Goal: Information Seeking & Learning: Check status

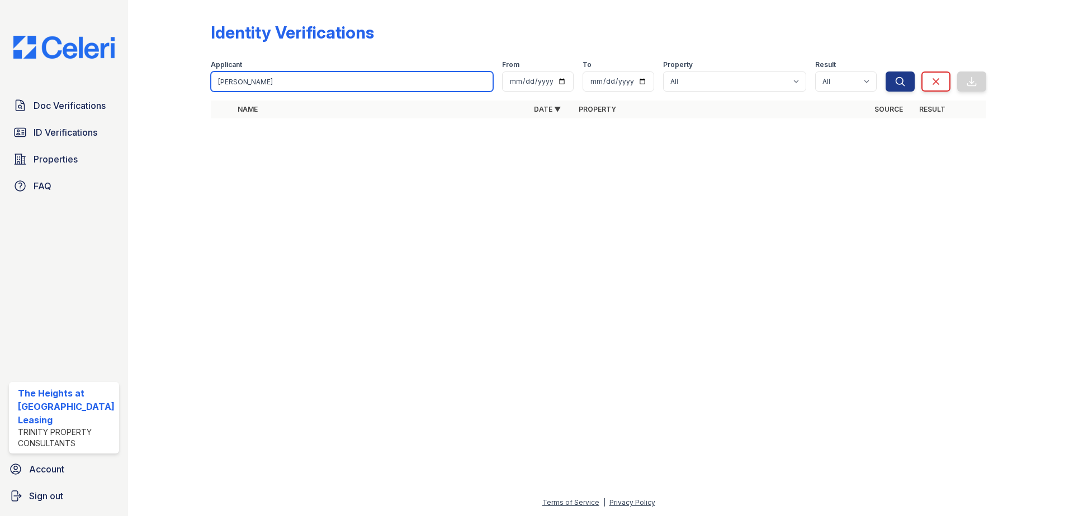
click at [260, 82] on input "[PERSON_NAME]" at bounding box center [352, 82] width 283 height 20
click at [260, 83] on input "[PERSON_NAME]" at bounding box center [352, 82] width 283 height 20
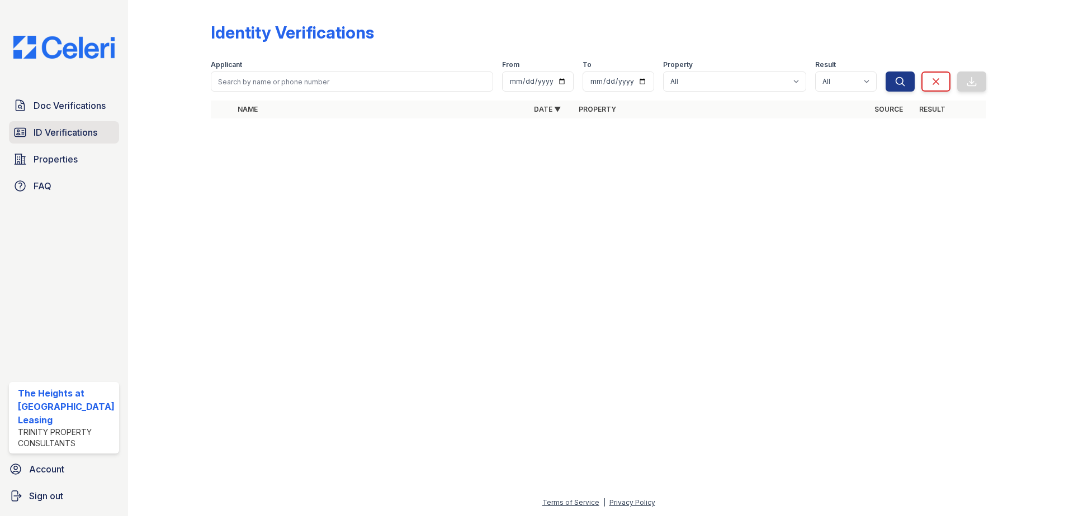
click at [96, 131] on span "ID Verifications" at bounding box center [66, 132] width 64 height 13
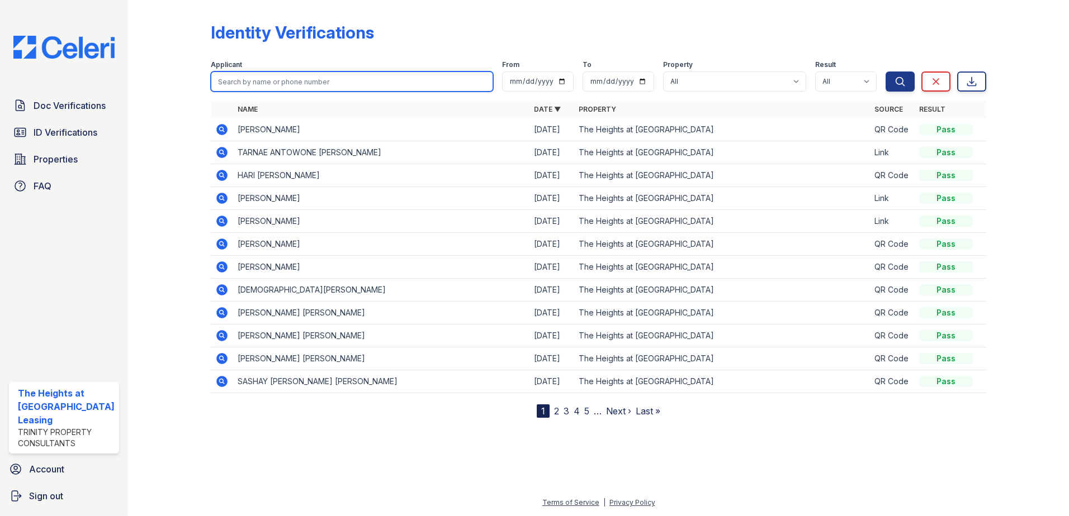
click at [300, 86] on input "search" at bounding box center [352, 82] width 283 height 20
type input "[PERSON_NAME]"
click at [885, 72] on button "Search" at bounding box center [899, 82] width 29 height 20
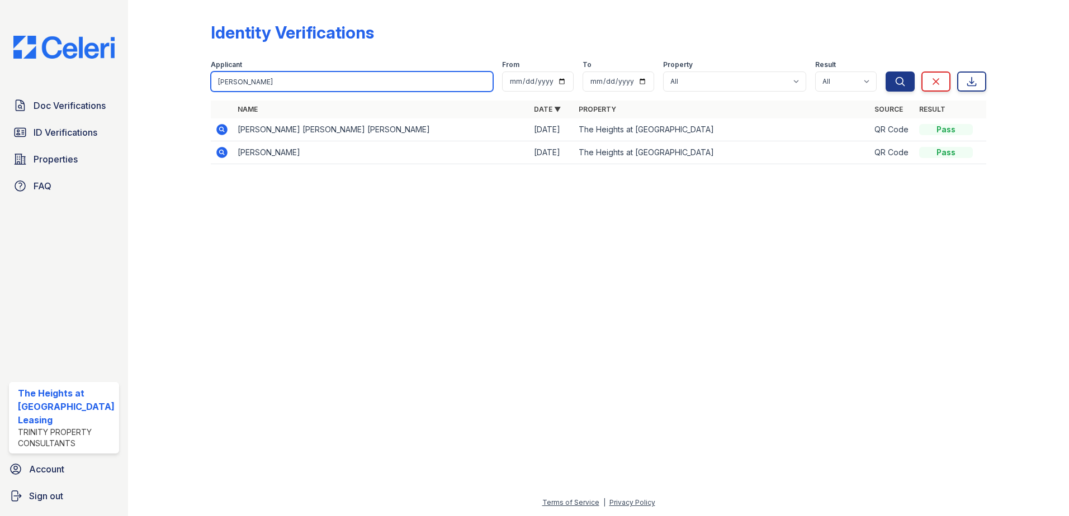
click at [345, 84] on input "[PERSON_NAME]" at bounding box center [352, 82] width 283 height 20
type input "colon"
click at [885, 72] on button "Search" at bounding box center [899, 82] width 29 height 20
click at [345, 84] on input "colon" at bounding box center [352, 82] width 283 height 20
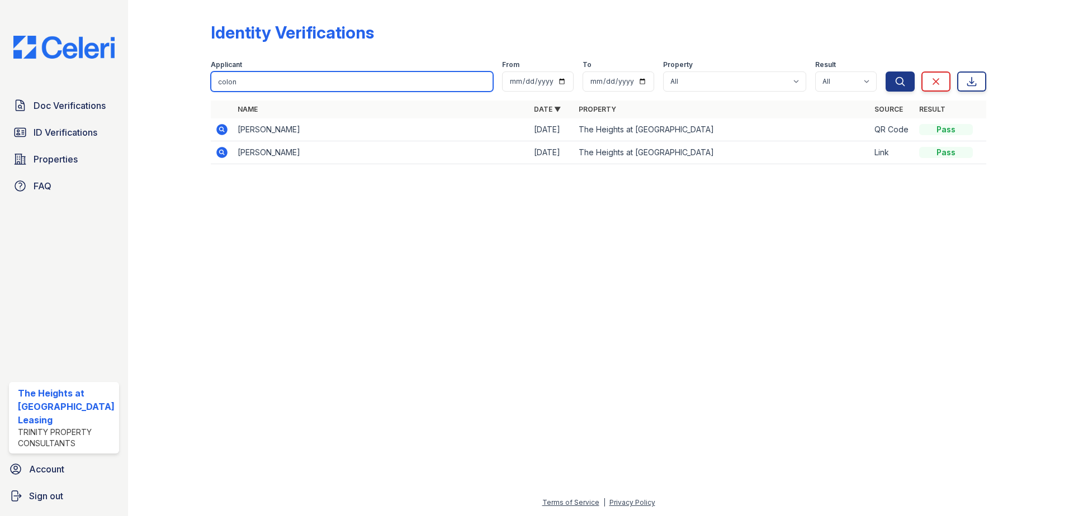
click at [345, 84] on input "colon" at bounding box center [352, 82] width 283 height 20
type input "[PERSON_NAME]"
click at [885, 72] on button "Search" at bounding box center [899, 82] width 29 height 20
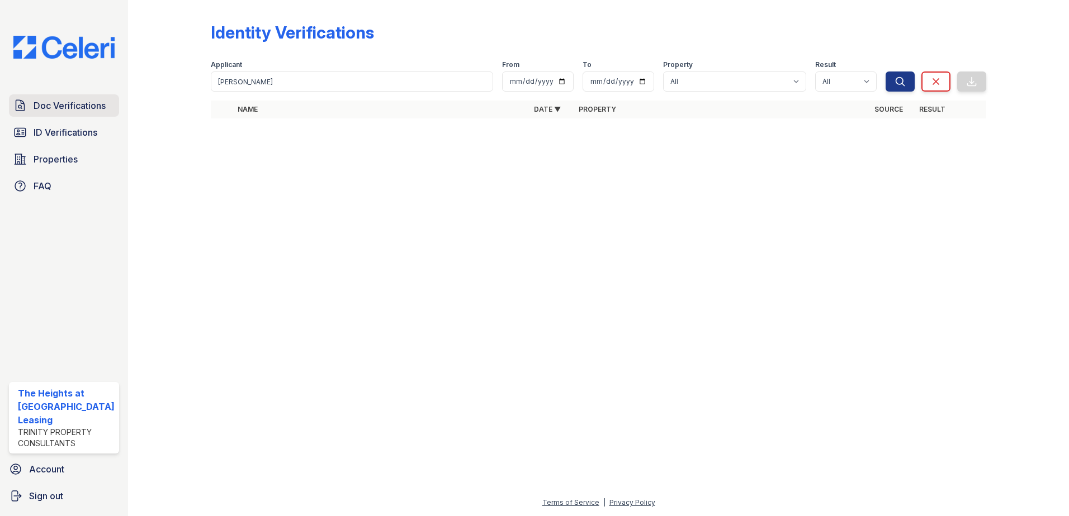
click at [53, 110] on span "Doc Verifications" at bounding box center [70, 105] width 72 height 13
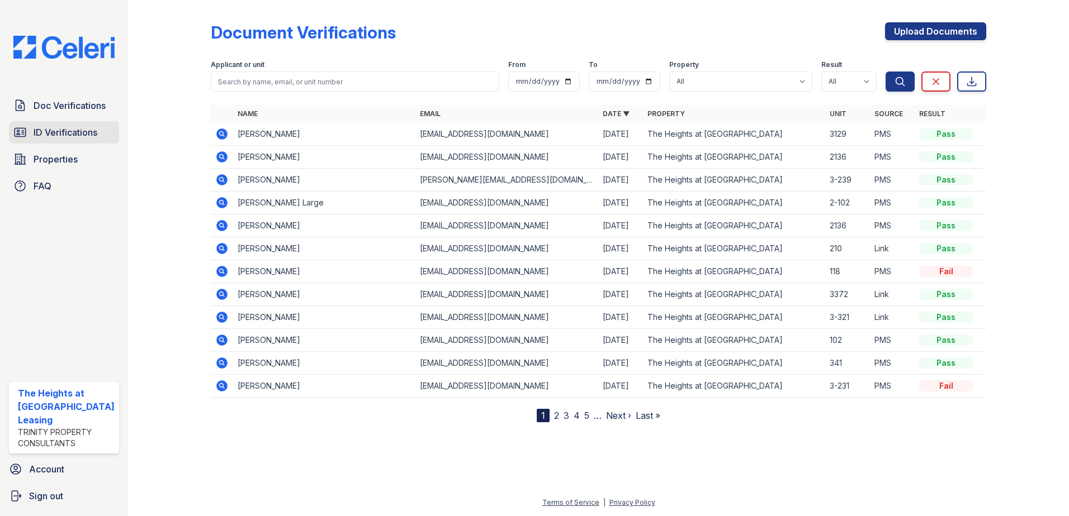
click at [63, 131] on span "ID Verifications" at bounding box center [66, 132] width 64 height 13
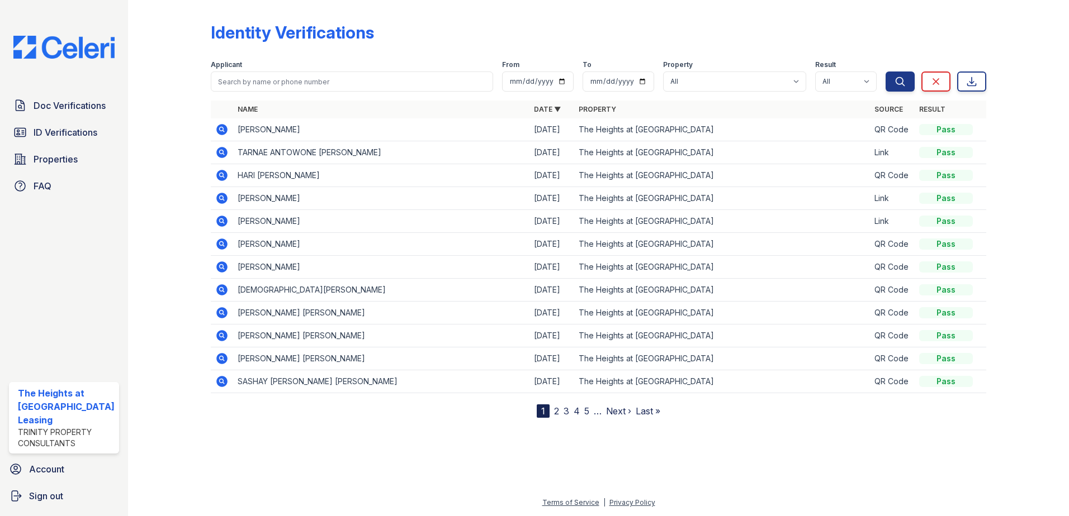
click at [554, 409] on link "2" at bounding box center [556, 411] width 5 height 11
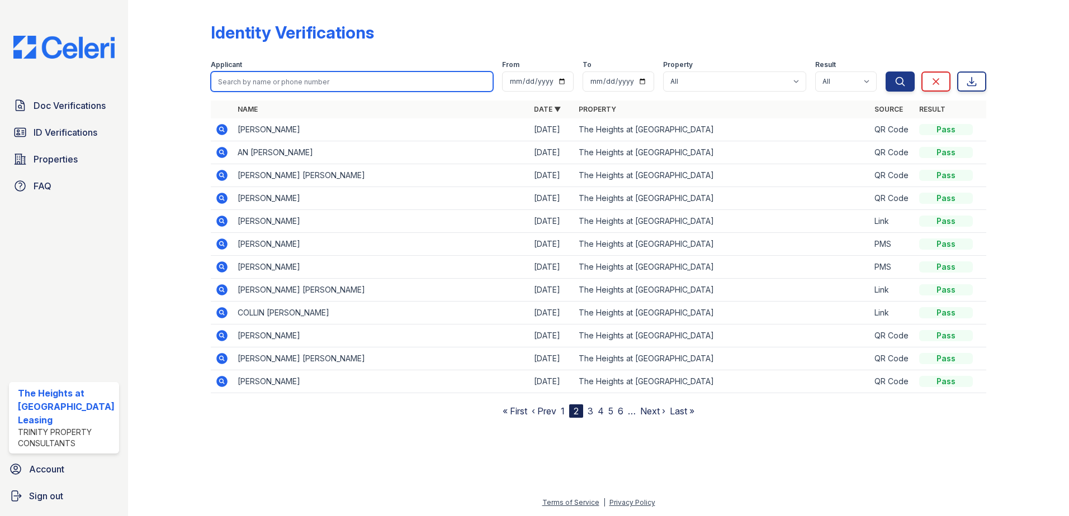
click at [236, 86] on input "search" at bounding box center [352, 82] width 283 height 20
type input "isab"
click at [885, 72] on button "Search" at bounding box center [899, 82] width 29 height 20
